Goal: Task Accomplishment & Management: Use online tool/utility

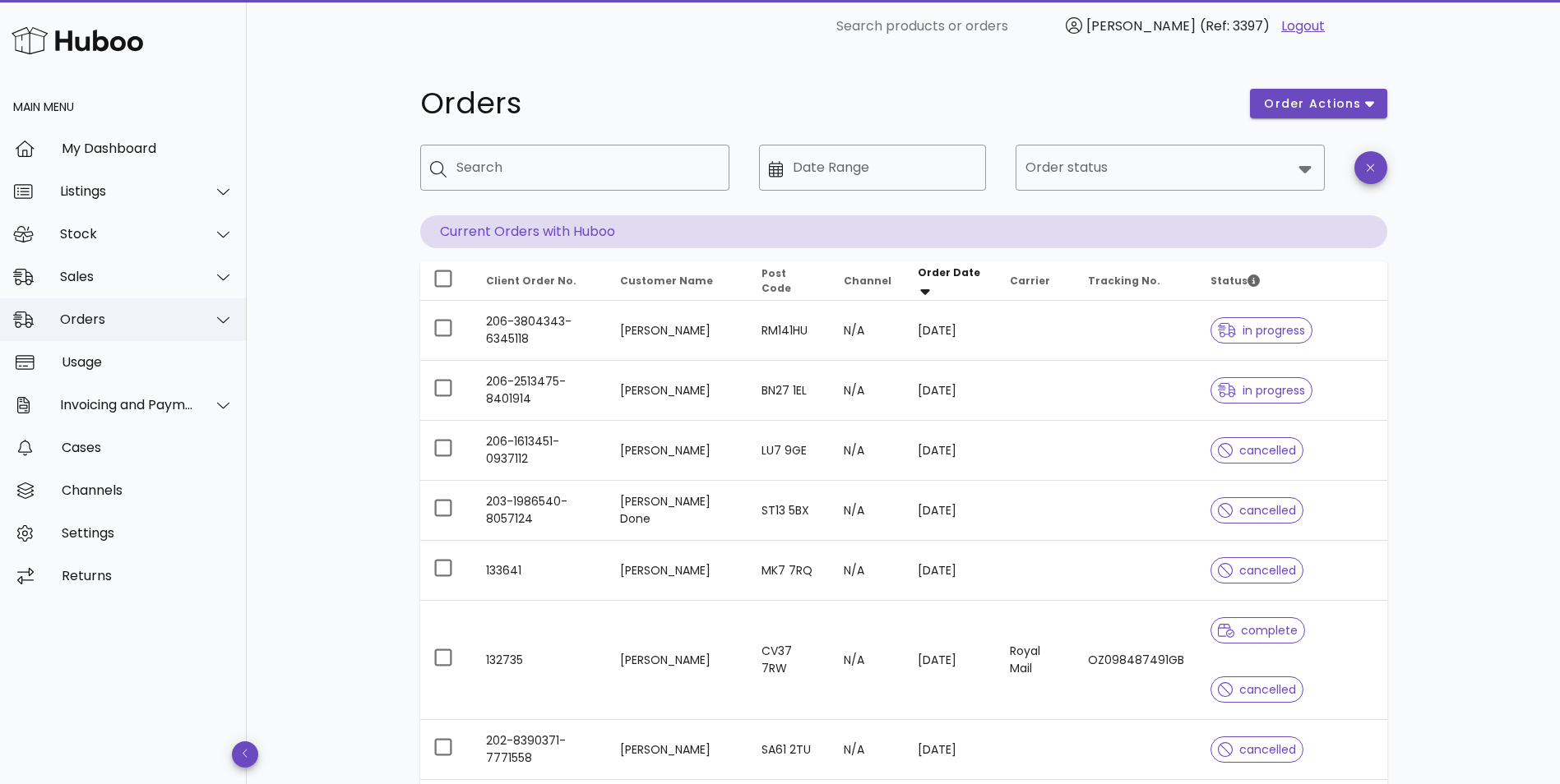
click at [138, 320] on div "Orders" at bounding box center [127, 319] width 134 height 15
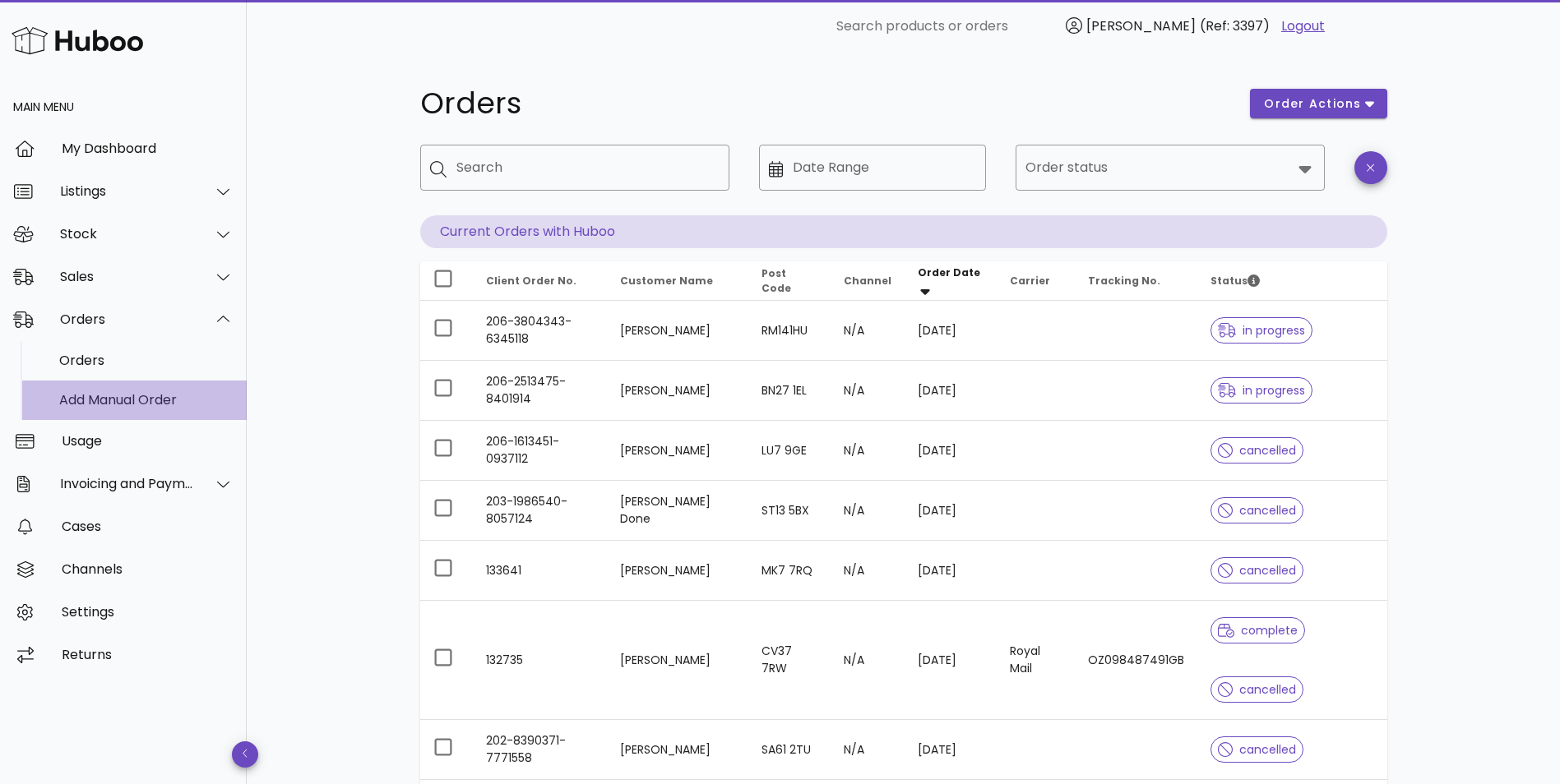
click at [115, 396] on div "Add Manual Order" at bounding box center [147, 400] width 174 height 15
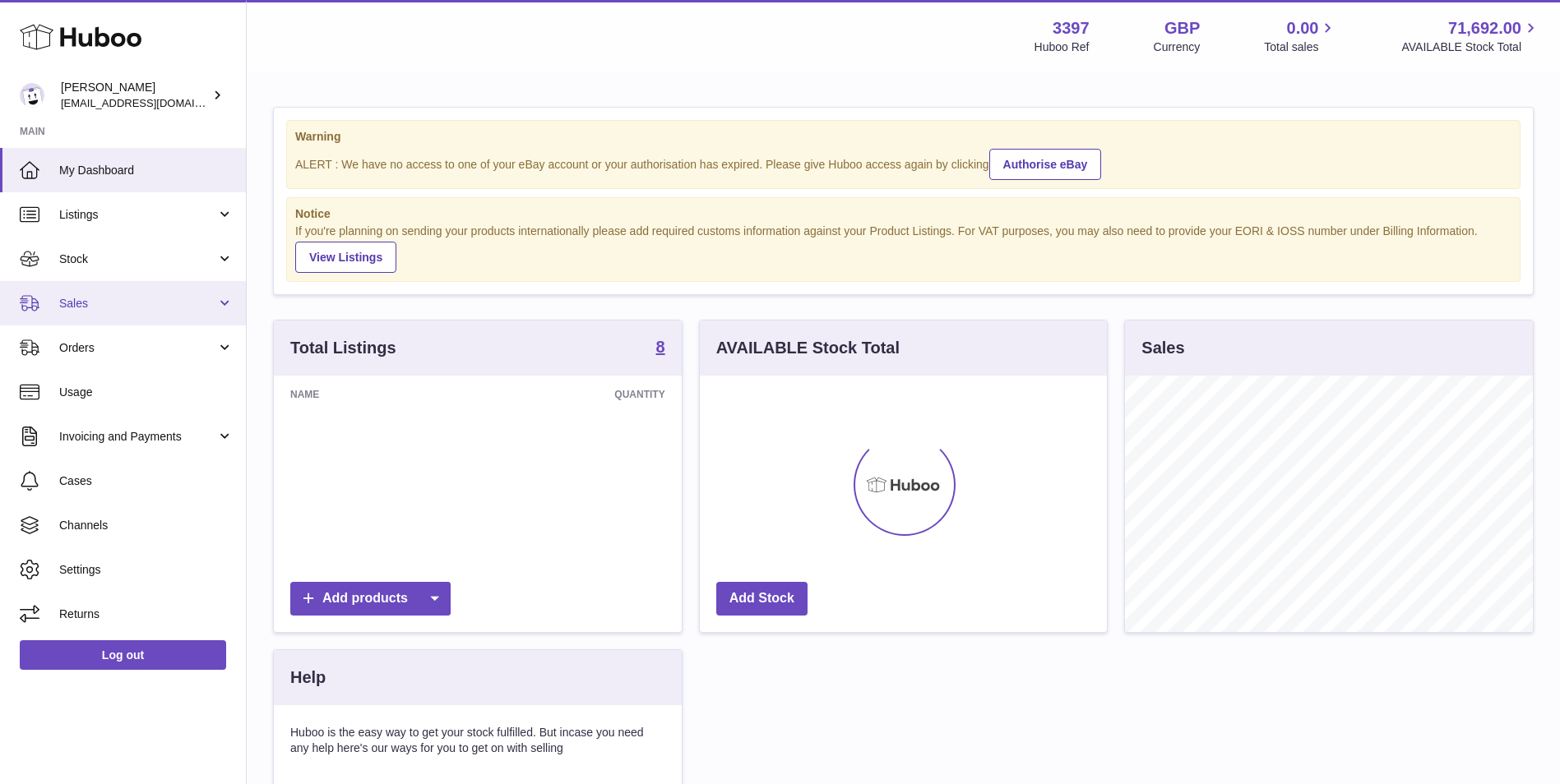
scroll to position [257, 407]
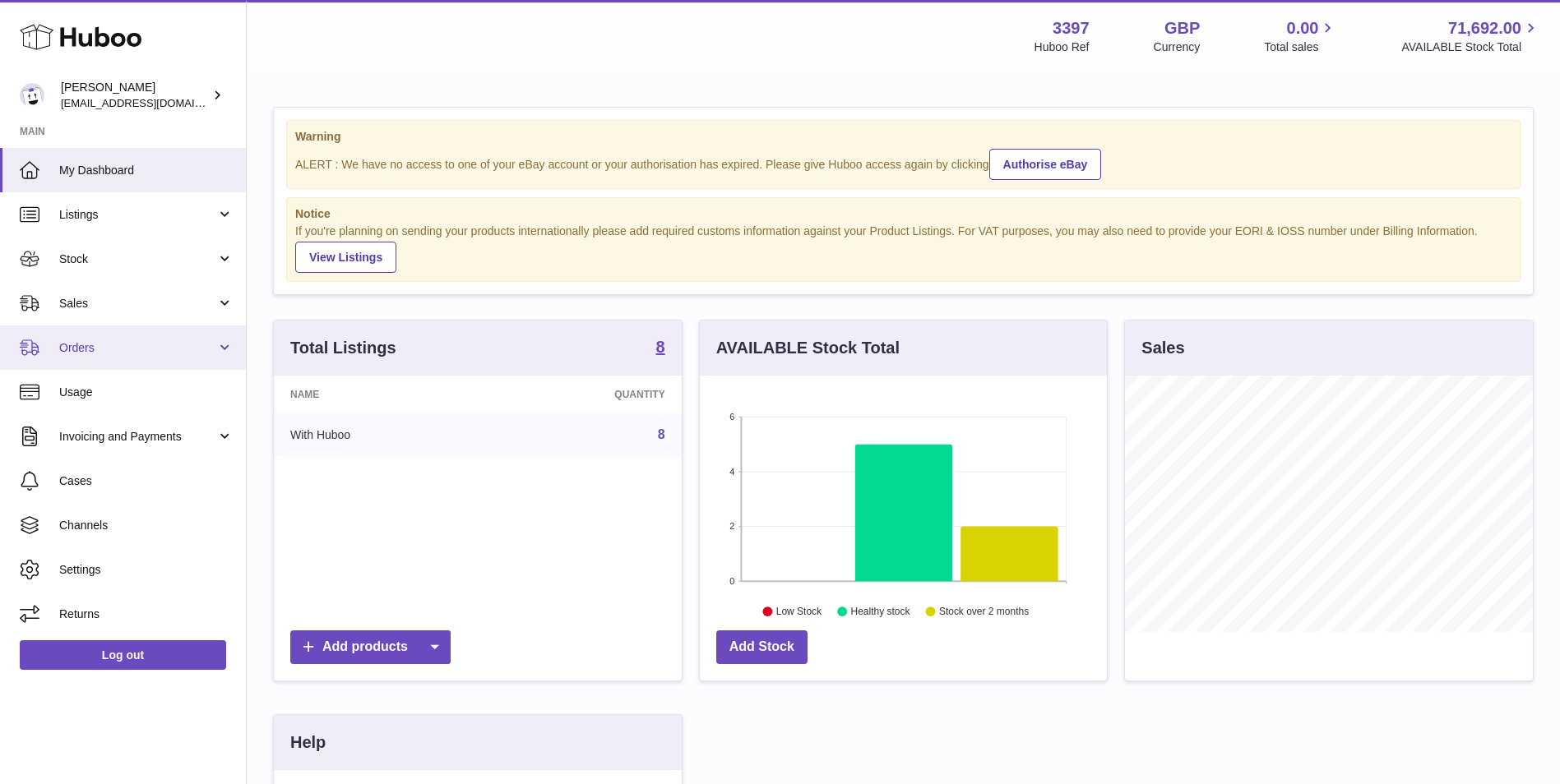
click at [128, 347] on span "Orders" at bounding box center [137, 348] width 157 height 15
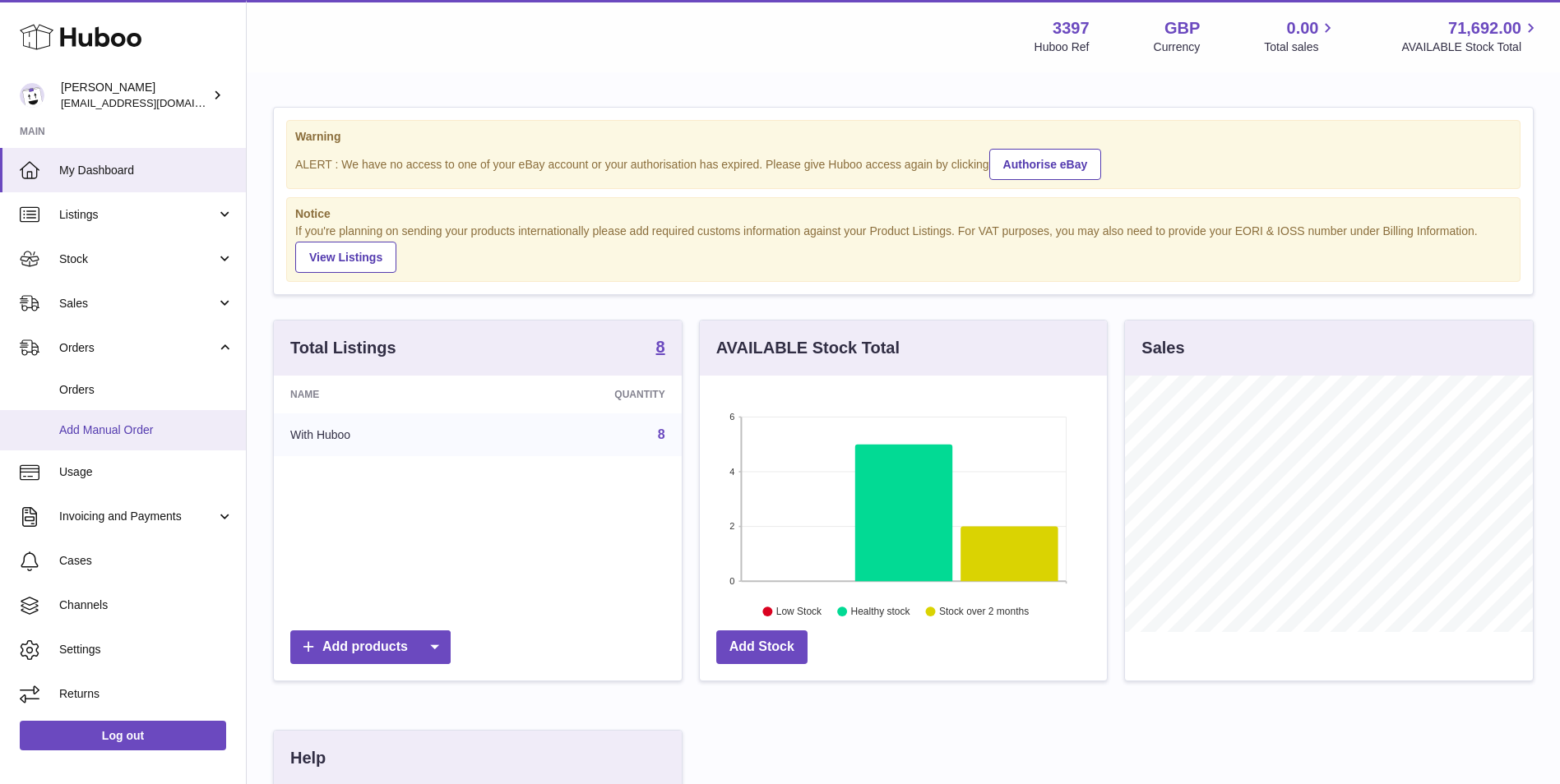
click at [88, 424] on span "Add Manual Order" at bounding box center [147, 430] width 174 height 15
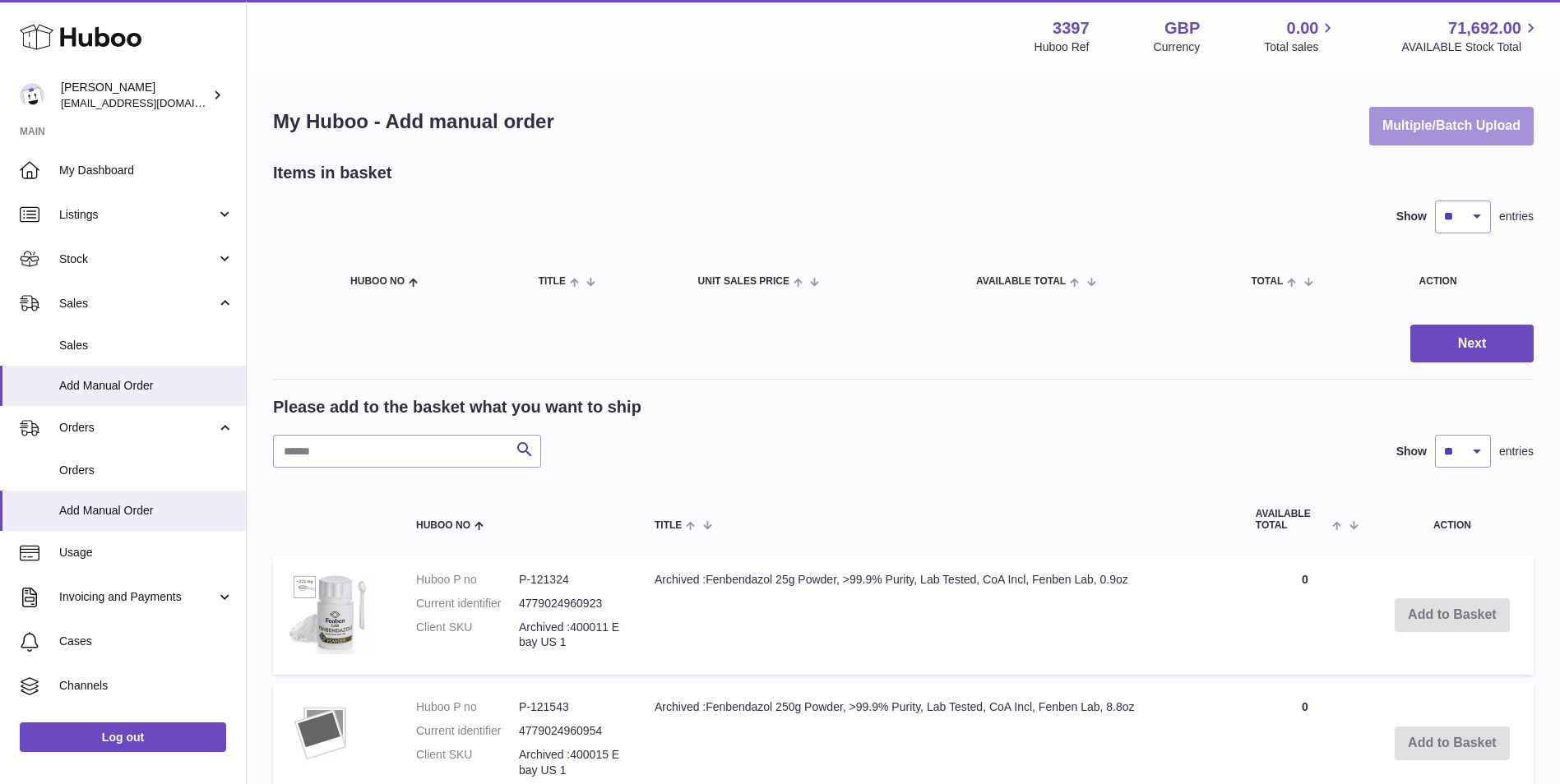
click at [1463, 119] on button "Multiple/Batch Upload" at bounding box center [1452, 126] width 164 height 39
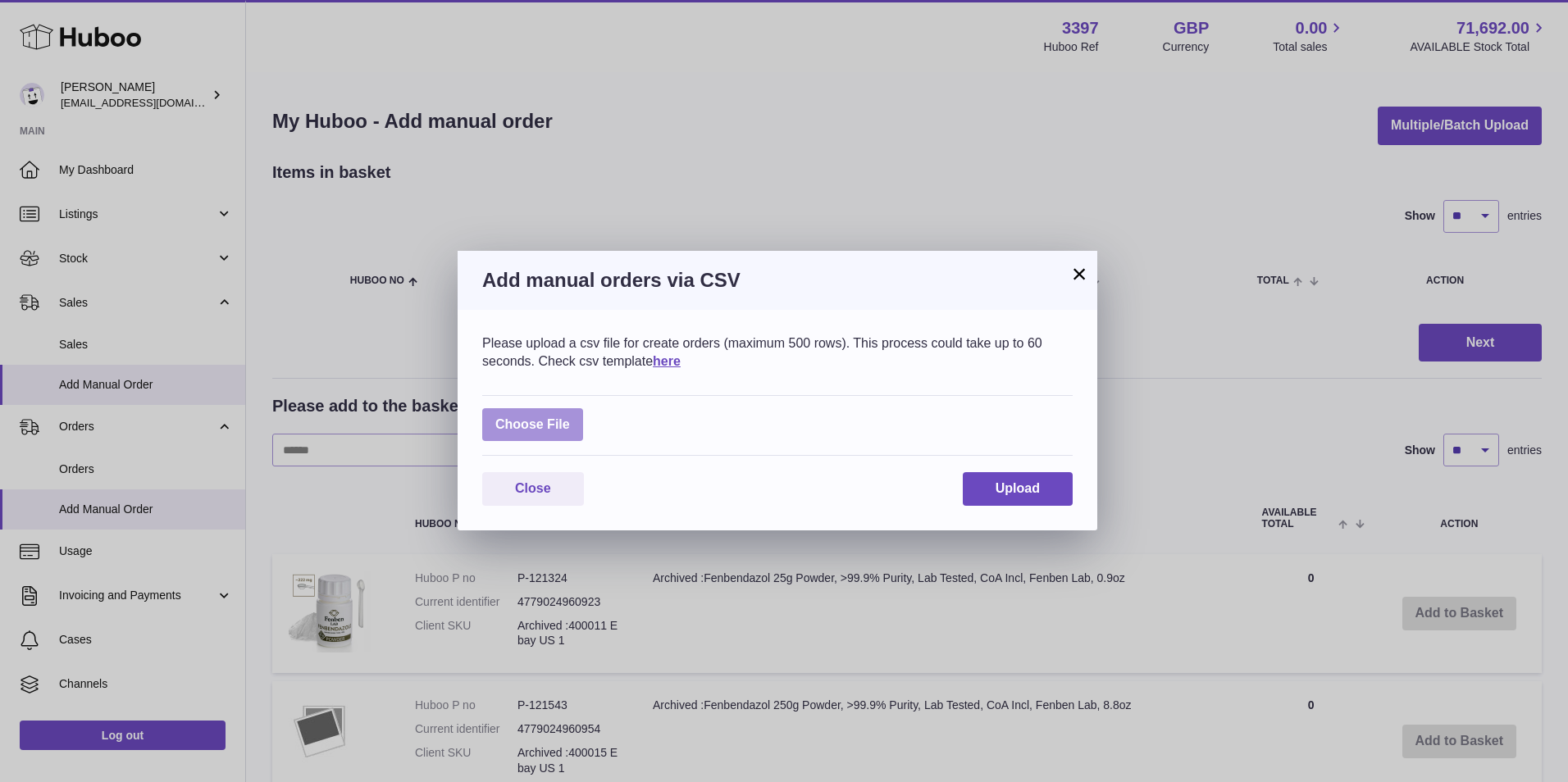
click at [539, 412] on label at bounding box center [532, 426] width 100 height 34
click at [570, 416] on input "file" at bounding box center [570, 416] width 1 height 1
type input "**********"
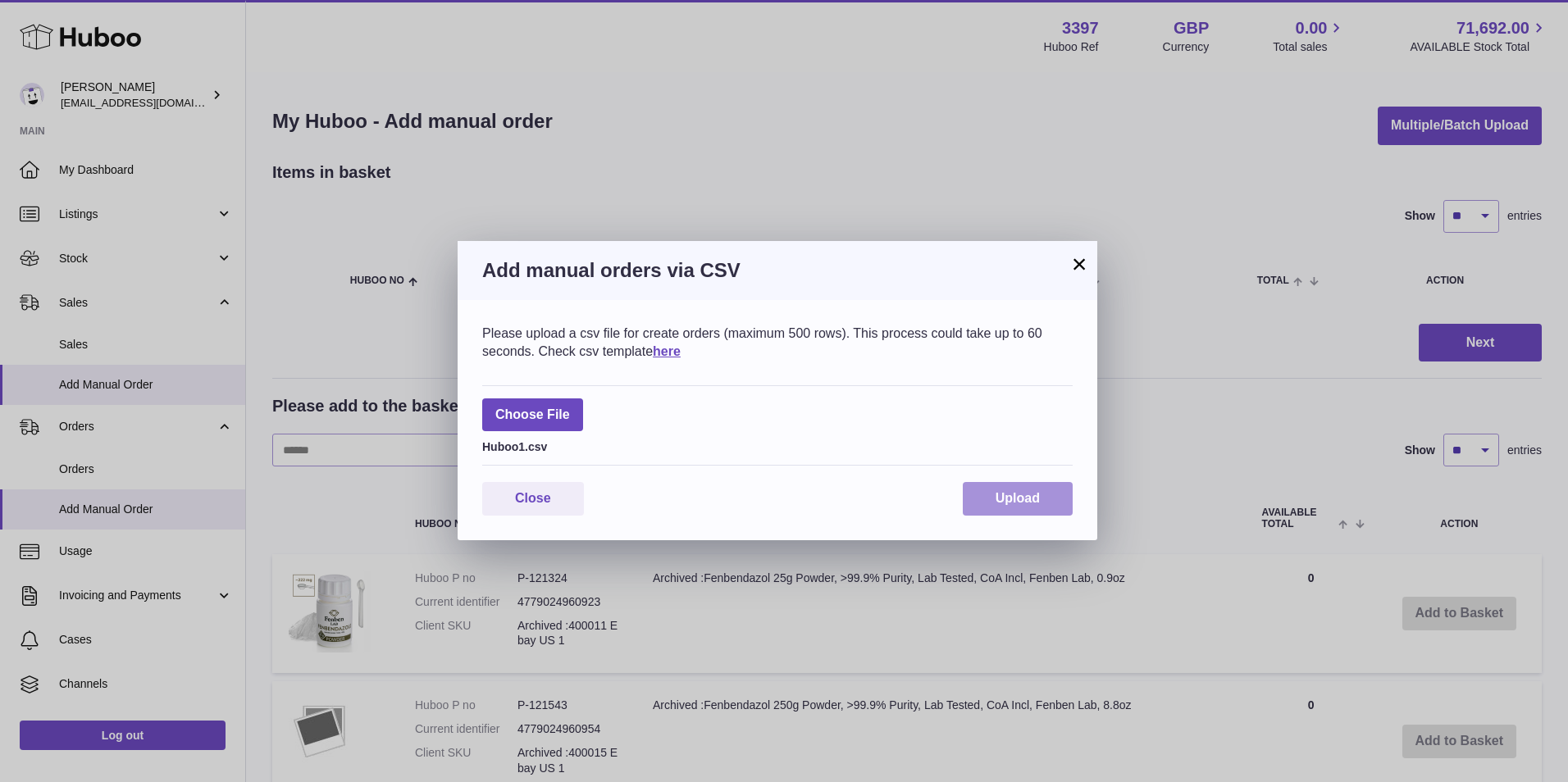
click at [990, 497] on button "Upload" at bounding box center [1017, 499] width 110 height 34
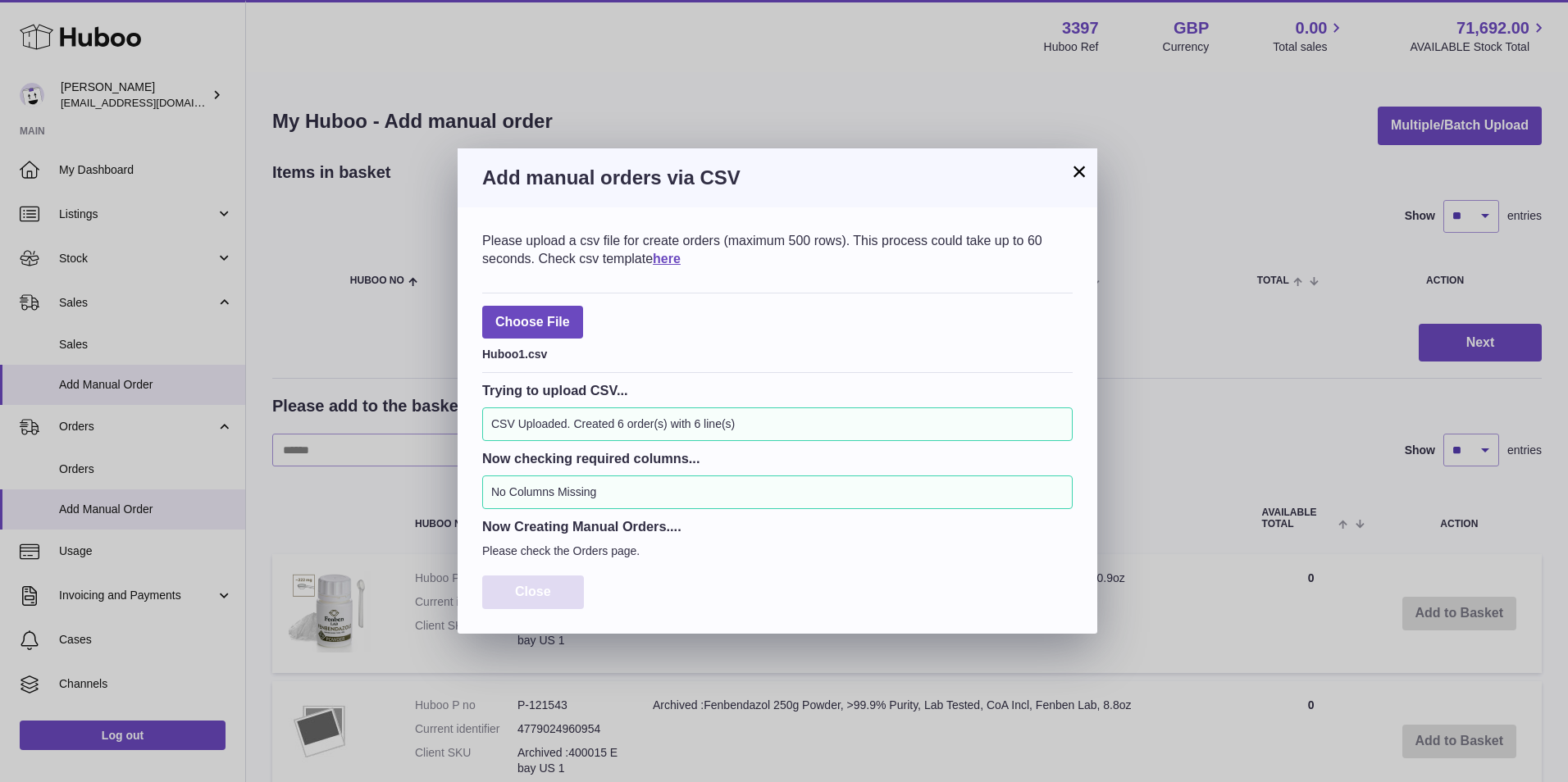
click at [536, 585] on span "Close" at bounding box center [533, 591] width 36 height 14
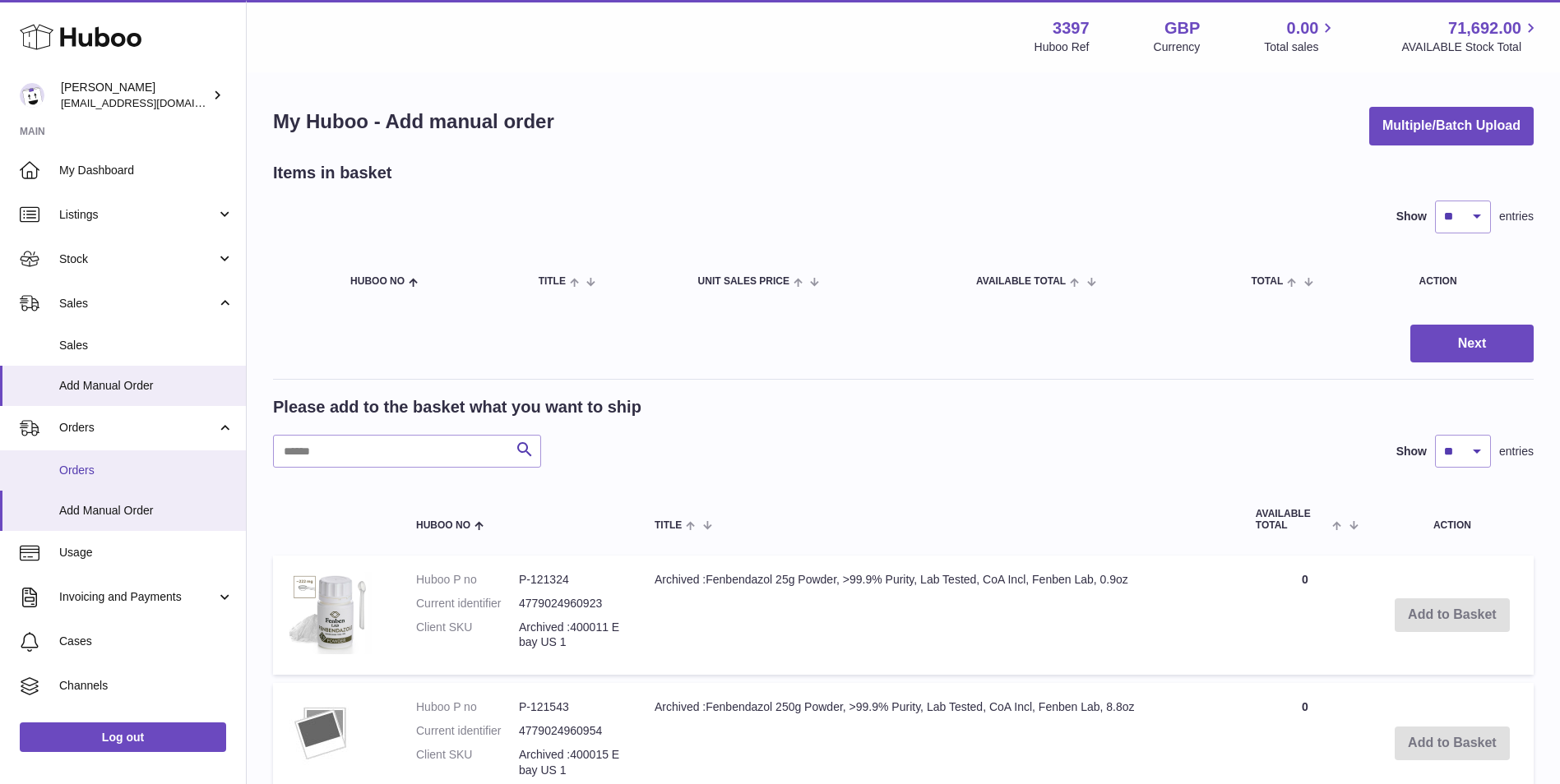
click at [171, 477] on span "Orders" at bounding box center [147, 471] width 174 height 15
